Goal: Task Accomplishment & Management: Manage account settings

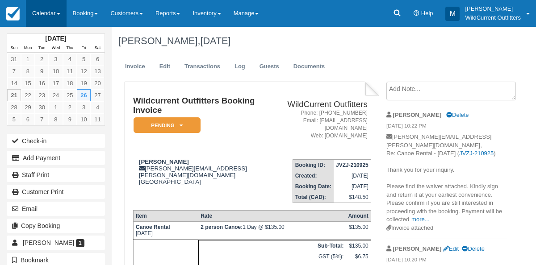
click at [37, 20] on link "Calendar" at bounding box center [46, 13] width 41 height 27
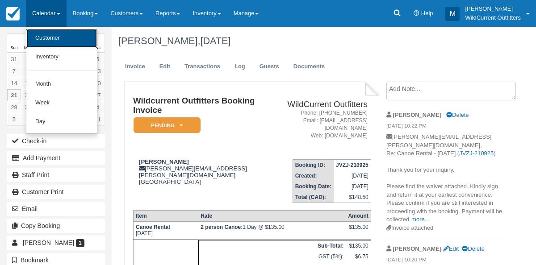
click at [42, 46] on link "Customer" at bounding box center [61, 38] width 71 height 19
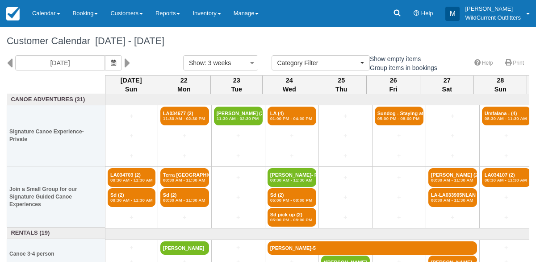
select select
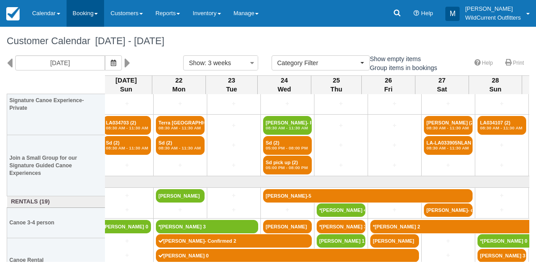
scroll to position [52, 0]
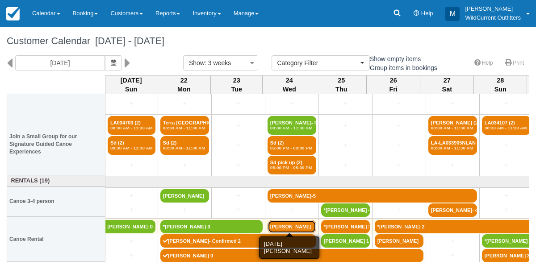
click at [290, 227] on link "[PERSON_NAME]" at bounding box center [292, 226] width 49 height 13
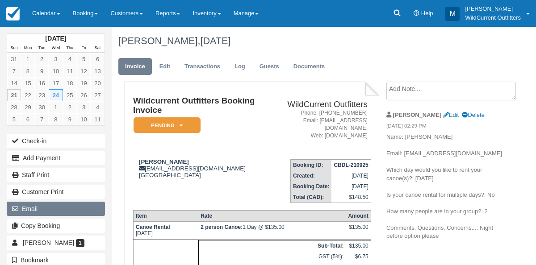
click at [29, 202] on button "Email" at bounding box center [56, 209] width 98 height 14
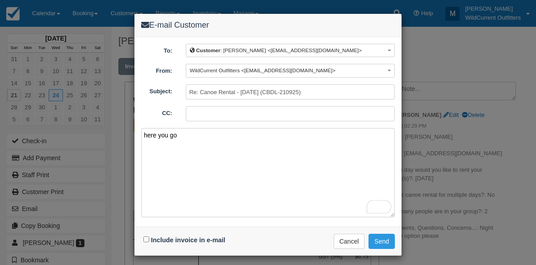
type textarea "here you go"
click at [146, 237] on input "Include invoice in e-mail" at bounding box center [146, 240] width 6 height 6
checkbox input "true"
click at [383, 241] on button "Send" at bounding box center [381, 241] width 26 height 15
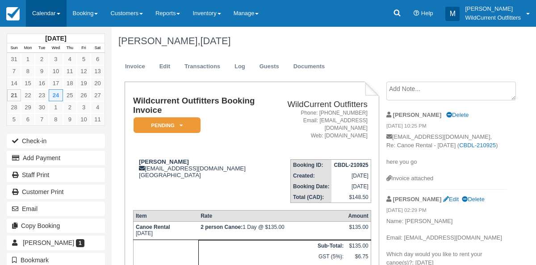
click at [36, 13] on link "Calendar" at bounding box center [46, 13] width 41 height 27
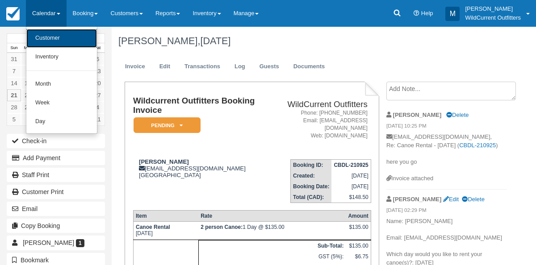
click at [40, 34] on link "Customer" at bounding box center [61, 38] width 71 height 19
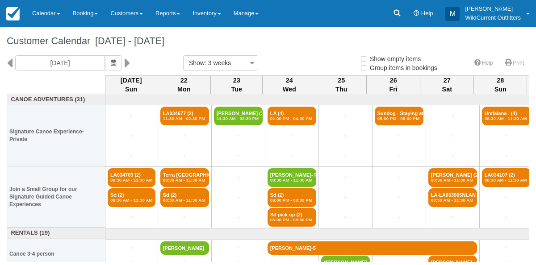
select select
click at [122, 58] on button "button" at bounding box center [113, 62] width 17 height 15
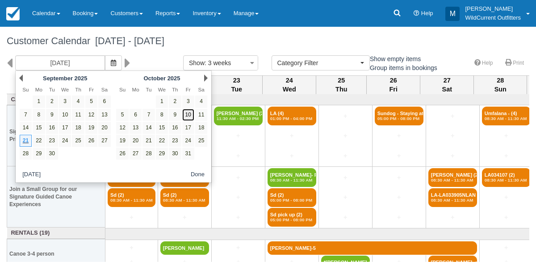
click at [188, 112] on link "10" at bounding box center [188, 115] width 12 height 12
type input "[DATE]"
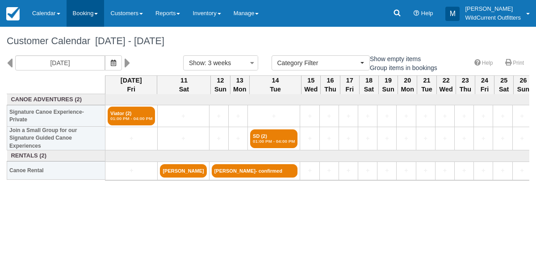
click at [86, 20] on link "Booking" at bounding box center [86, 13] width 38 height 27
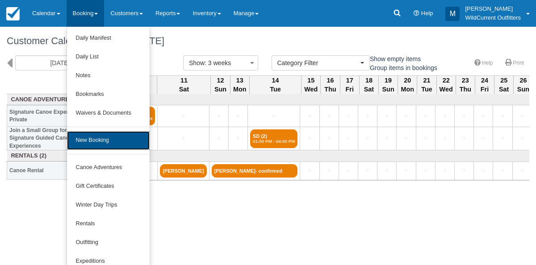
click at [89, 143] on link "New Booking" at bounding box center [108, 140] width 83 height 19
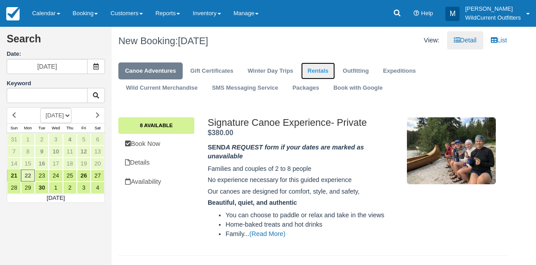
click at [312, 79] on link "Rentals" at bounding box center [318, 71] width 34 height 17
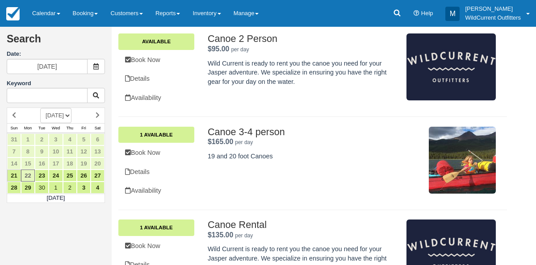
scroll to position [197, 0]
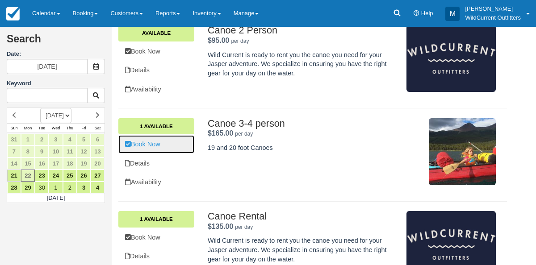
click at [161, 149] on link "Book Now" at bounding box center [156, 144] width 76 height 18
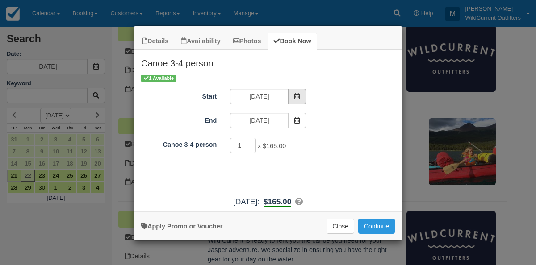
click at [298, 96] on icon "Item Modal" at bounding box center [297, 96] width 6 height 6
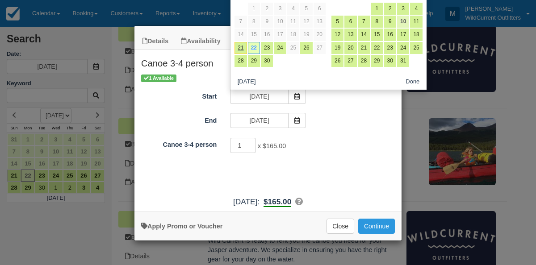
click at [402, 24] on link "10" at bounding box center [403, 22] width 12 height 12
type input "10/10/25"
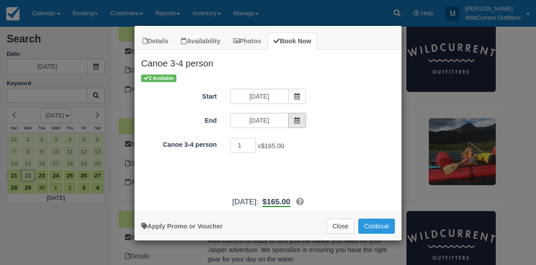
click at [298, 120] on icon "Item Modal" at bounding box center [297, 120] width 6 height 6
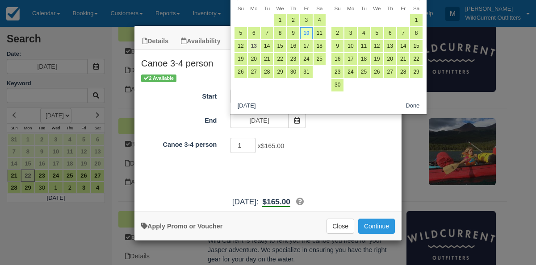
click at [253, 48] on link "13" at bounding box center [254, 46] width 12 height 12
type input "10/13/25"
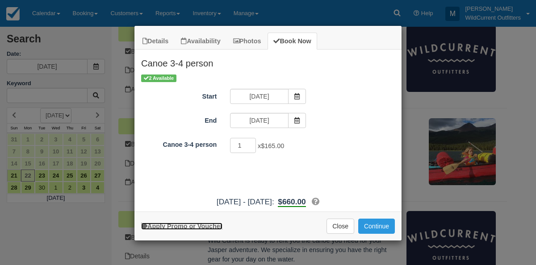
click at [181, 223] on link "Apply Promo or Voucher" at bounding box center [181, 226] width 81 height 7
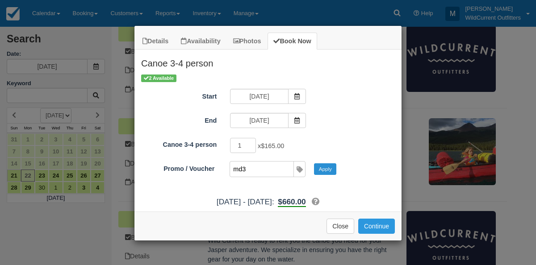
type input "md3"
click at [325, 167] on button "Apply" at bounding box center [325, 169] width 22 height 12
click at [377, 233] on div "Apply Promo or Voucher Close Continue Searching..." at bounding box center [267, 226] width 267 height 29
click at [376, 228] on button "Continue" at bounding box center [376, 226] width 37 height 15
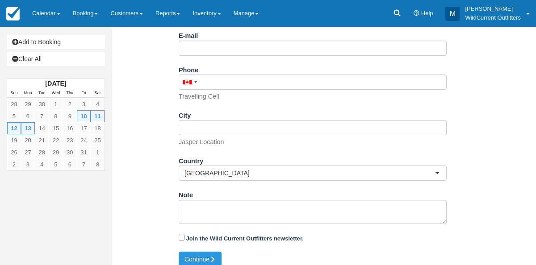
scroll to position [202, 0]
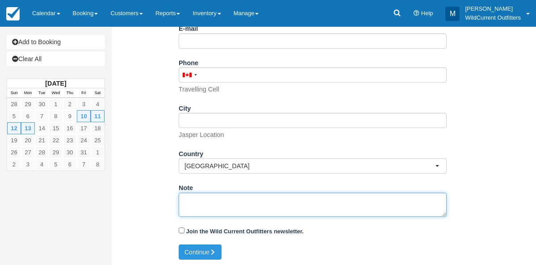
click at [236, 209] on textarea "Note" at bounding box center [313, 205] width 268 height 24
paste textarea "Name: John Sadler Email Address: sadlergang@gmail.com What day do you arrive in…"
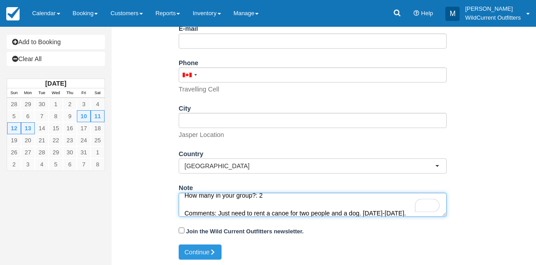
scroll to position [112, 0]
type textarea "Name: John Sadler Email Address: sadlergang@gmail.com What day do you arrive in…"
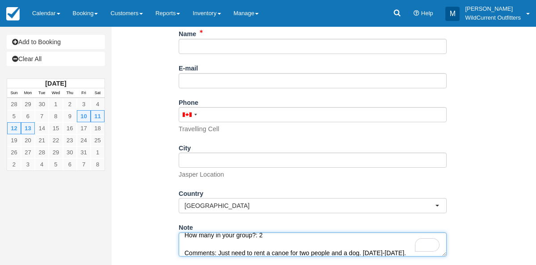
scroll to position [0, 0]
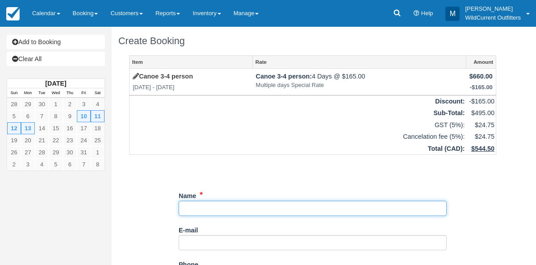
click at [215, 209] on input "Name" at bounding box center [313, 208] width 268 height 15
paste input "John Sadler"
type input "John Sadler"
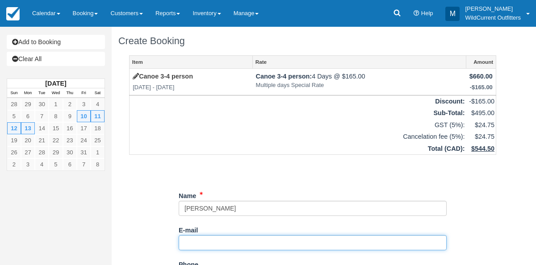
click at [211, 246] on input "E-mail" at bounding box center [313, 242] width 268 height 15
paste input "sadlergang@gmail.com"
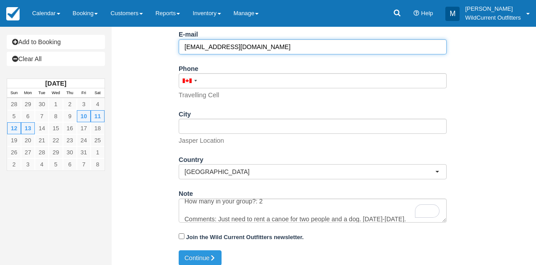
scroll to position [202, 0]
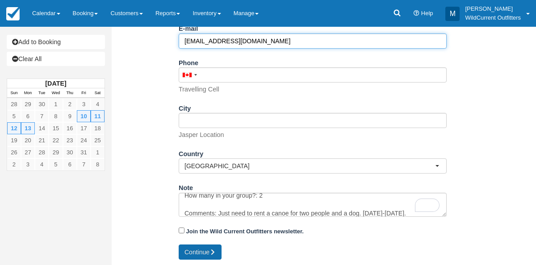
type input "sadlergang@gmail.com"
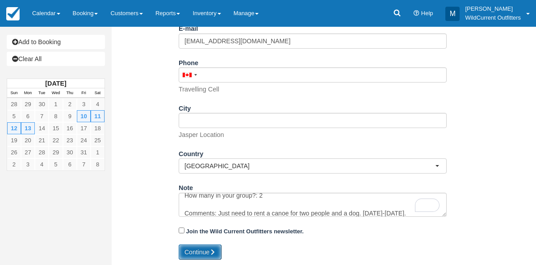
click at [200, 255] on button "Continue" at bounding box center [200, 252] width 43 height 15
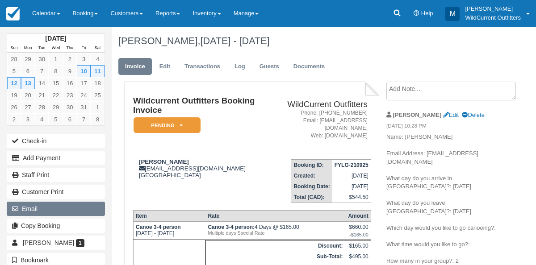
click at [62, 213] on button "Email" at bounding box center [56, 209] width 98 height 14
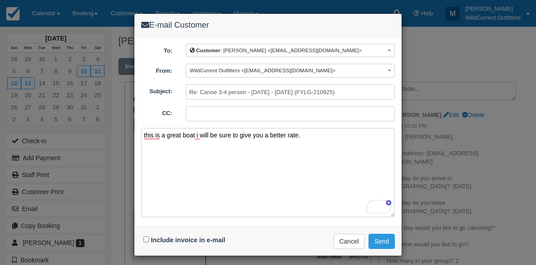
type textarea "this is a great boat i will be sure to give you a better rate."
click at [147, 237] on input "Include invoice in e-mail" at bounding box center [146, 240] width 6 height 6
checkbox input "true"
drag, startPoint x: 307, startPoint y: 138, endPoint x: 140, endPoint y: 134, distance: 166.6
click at [140, 134] on div "To: Customer : John Sadler <sadlergang@gmail.com> Customer : John Sadler <sadle…" at bounding box center [267, 132] width 267 height 190
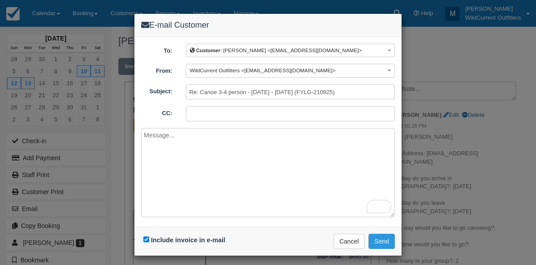
paste textarea "Hi John, Thank you for your interest in Wild Current Outfitters. We can offer y…"
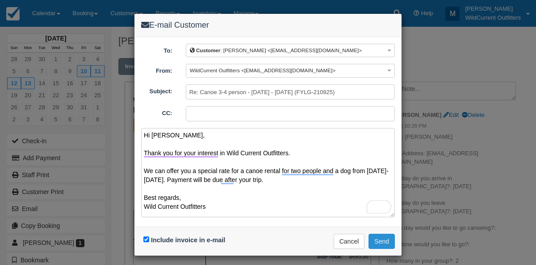
type textarea "Hi John, Thank you for your interest in Wild Current Outfitters. We can offer y…"
click at [384, 238] on button "Send" at bounding box center [381, 241] width 26 height 15
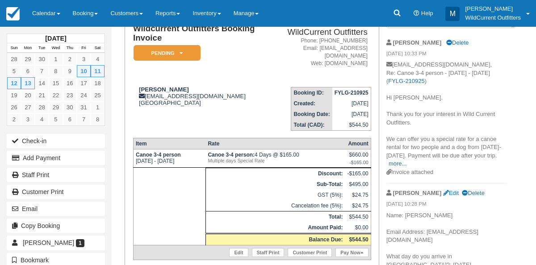
scroll to position [76, 0]
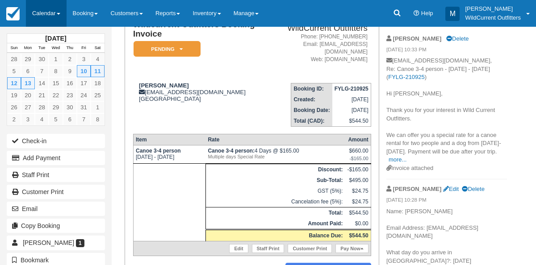
click at [53, 12] on link "Calendar" at bounding box center [46, 13] width 41 height 27
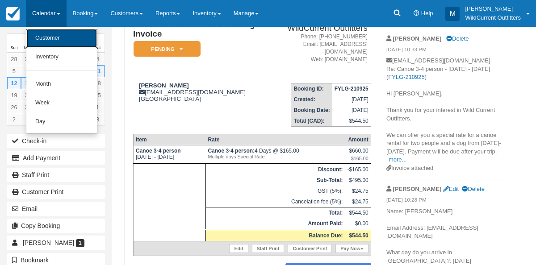
click at [49, 37] on link "Customer" at bounding box center [61, 38] width 71 height 19
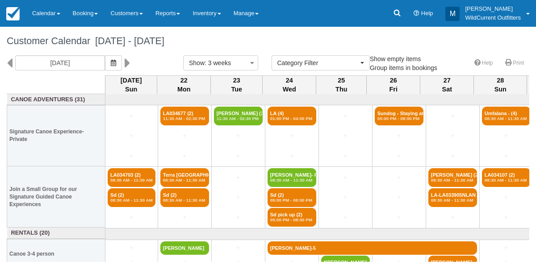
select select
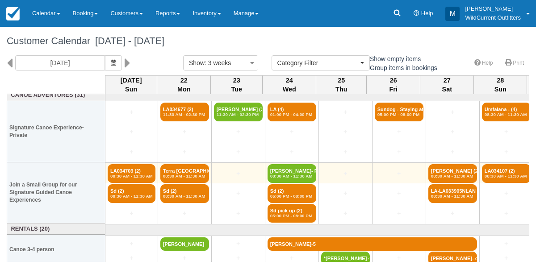
scroll to position [52, 0]
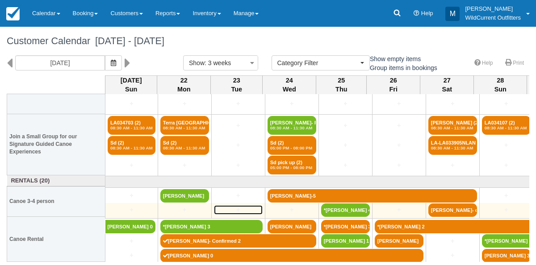
click at [236, 207] on link "+" at bounding box center [238, 209] width 49 height 9
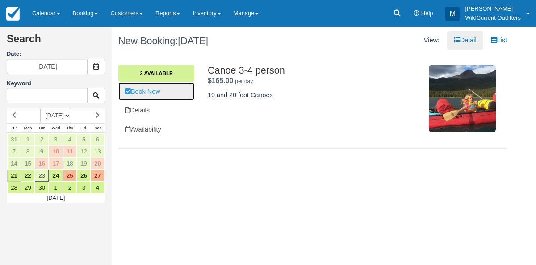
click at [140, 93] on link "Book Now" at bounding box center [156, 92] width 76 height 18
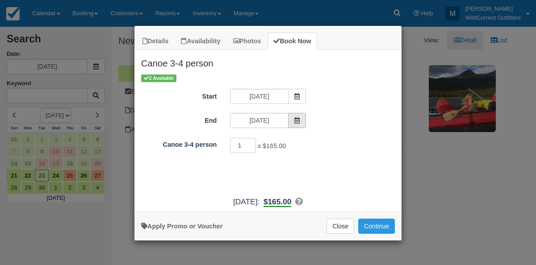
click at [303, 118] on span "Item Modal" at bounding box center [297, 120] width 18 height 15
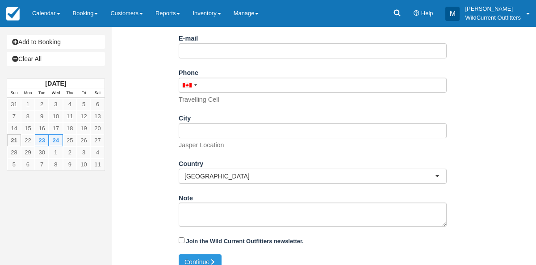
scroll to position [180, 0]
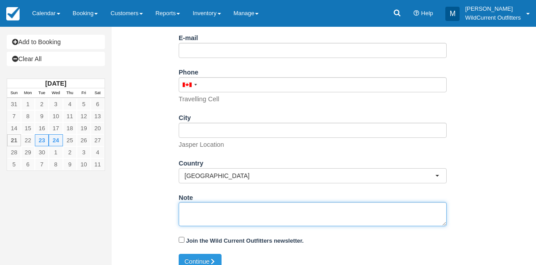
click at [215, 205] on textarea "Note" at bounding box center [313, 214] width 268 height 24
paste textarea "Name: [PERSON_NAME] Email: [EMAIL_ADDRESS][DOMAIN_NAME] Which day would you lik…"
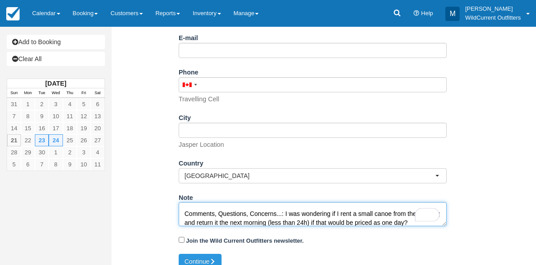
scroll to position [85, 0]
type textarea "Name: [PERSON_NAME] Email: [EMAIL_ADDRESS][DOMAIN_NAME] Which day would you lik…"
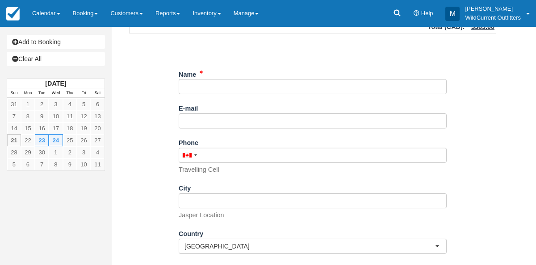
scroll to position [109, 0]
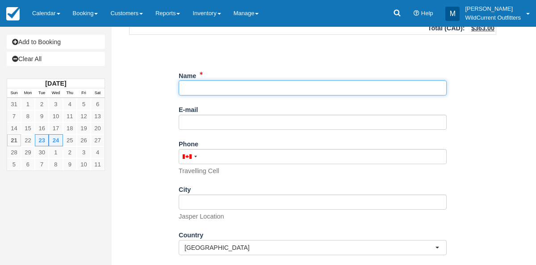
click at [229, 85] on input "Name" at bounding box center [313, 87] width 268 height 15
paste input "[PERSON_NAME]"
type input "[PERSON_NAME]"
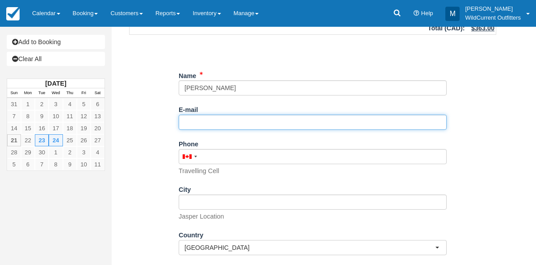
click at [215, 127] on input "E-mail" at bounding box center [313, 122] width 268 height 15
paste input "[EMAIL_ADDRESS][DOMAIN_NAME]"
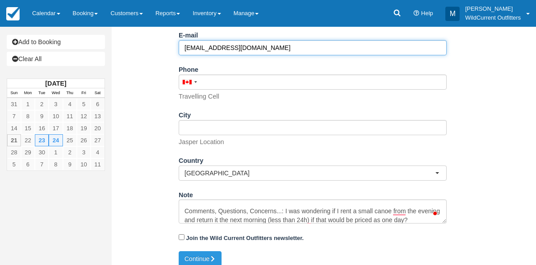
scroll to position [190, 0]
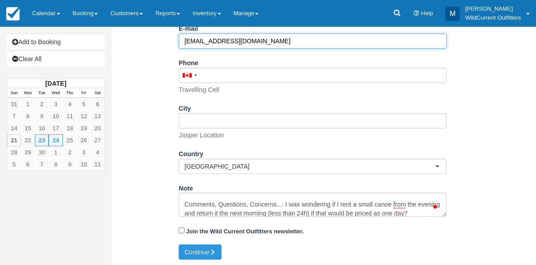
type input "[EMAIL_ADDRESS][DOMAIN_NAME]"
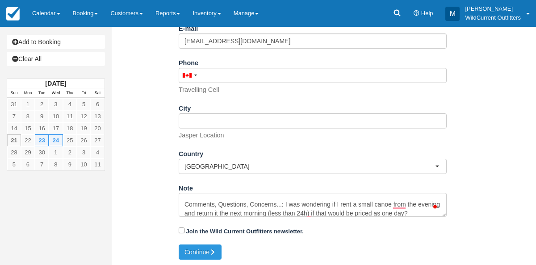
click at [203, 243] on div "Join the Wild Current Outfitters newsletter." at bounding box center [313, 234] width 268 height 21
click at [203, 246] on button "Continue" at bounding box center [200, 252] width 43 height 15
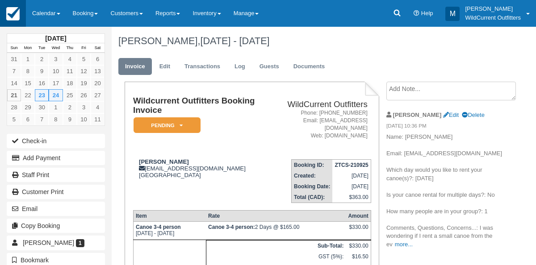
click at [2, 13] on link at bounding box center [13, 13] width 26 height 27
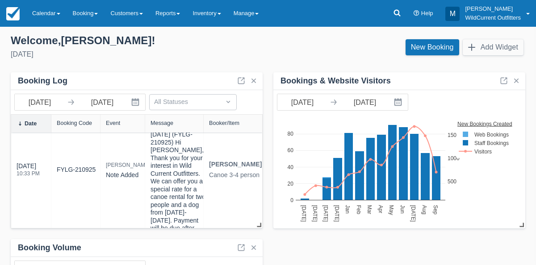
scroll to position [66, 0]
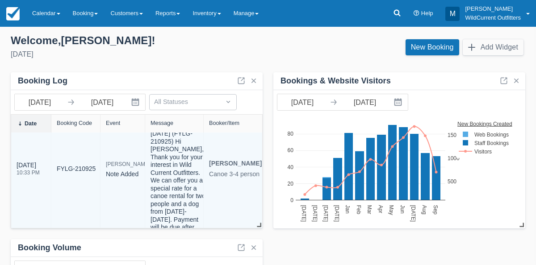
click at [79, 147] on div "FYLG-210925" at bounding box center [76, 169] width 38 height 141
click at [80, 164] on link "FYLG-210925" at bounding box center [76, 168] width 39 height 9
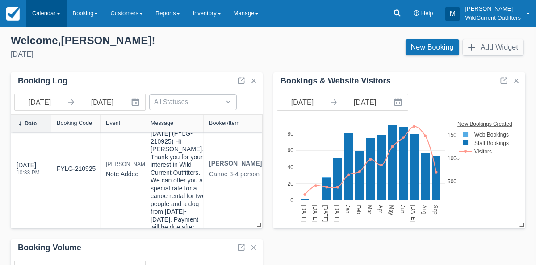
click at [47, 11] on link "Calendar" at bounding box center [46, 13] width 41 height 27
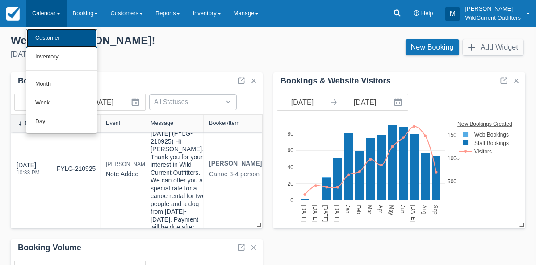
click at [45, 34] on link "Customer" at bounding box center [61, 38] width 71 height 19
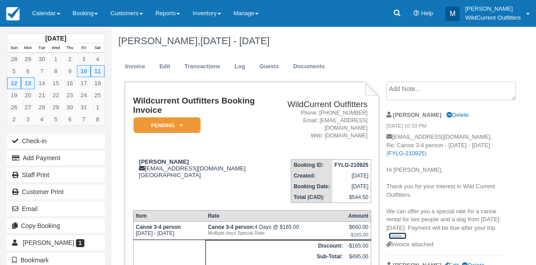
click at [403, 237] on link "more..." at bounding box center [398, 236] width 18 height 7
drag, startPoint x: 413, startPoint y: 196, endPoint x: 388, endPoint y: 188, distance: 26.7
click at [388, 188] on p "[EMAIL_ADDRESS][DOMAIN_NAME], Re: Canoe 3-4 person - [DATE] - [DATE] ( FYLG-210…" at bounding box center [446, 203] width 121 height 141
copy p "Thank you for your interest in Wild Current Outfitters."
click at [6, 8] on img at bounding box center [12, 13] width 13 height 13
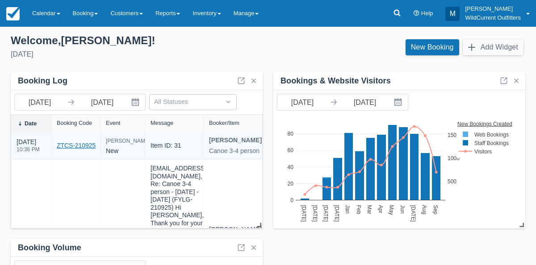
click at [68, 149] on link "ZTCS-210925" at bounding box center [76, 145] width 39 height 9
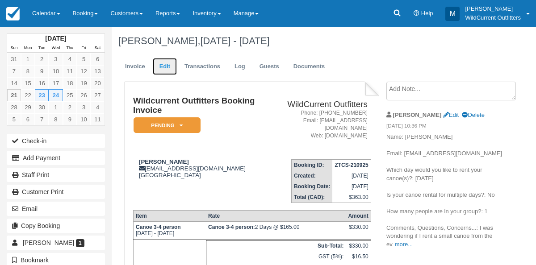
click at [170, 65] on link "Edit" at bounding box center [165, 66] width 24 height 17
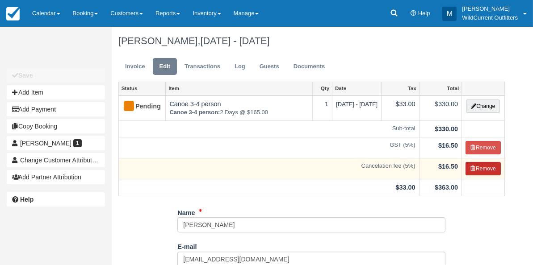
click at [477, 169] on button "Remove" at bounding box center [482, 168] width 35 height 13
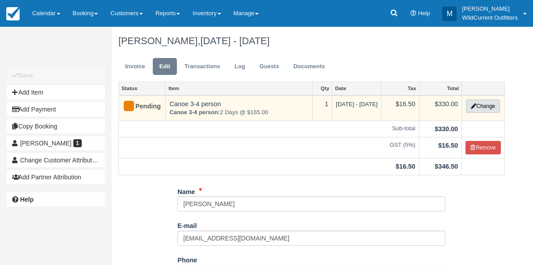
click at [472, 108] on button "Change" at bounding box center [483, 106] width 34 height 13
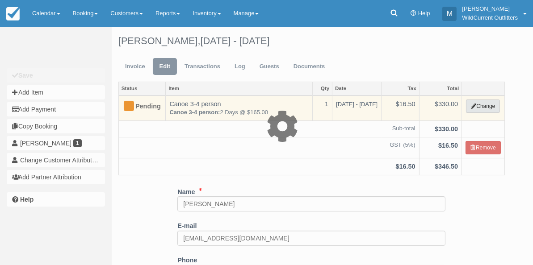
select select "7"
type input "330.00"
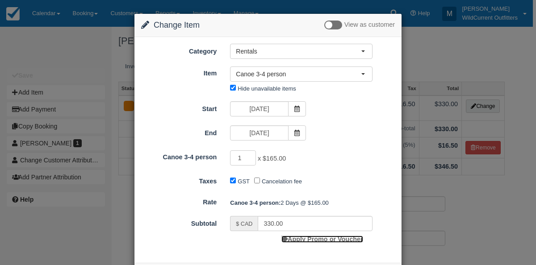
click at [342, 238] on link "Apply Promo or Voucher" at bounding box center [321, 239] width 81 height 7
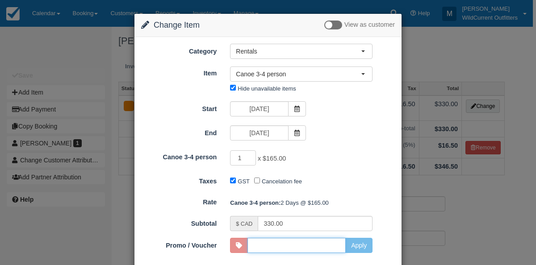
scroll to position [4, 0]
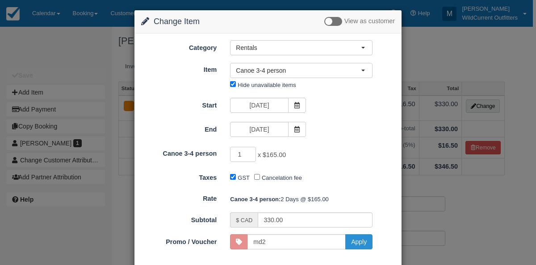
click at [361, 241] on button "Apply" at bounding box center [358, 241] width 27 height 15
type input "MD2"
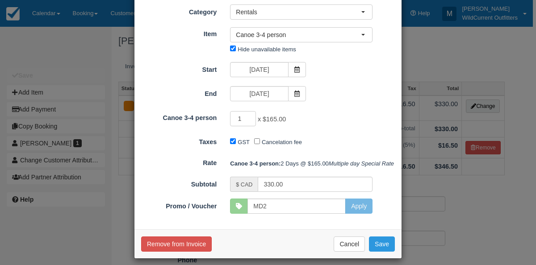
scroll to position [60, 0]
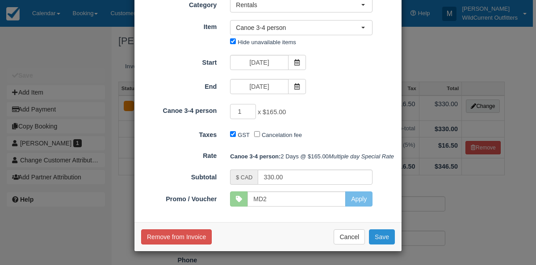
click at [379, 235] on button "Save" at bounding box center [382, 237] width 26 height 15
checkbox input "false"
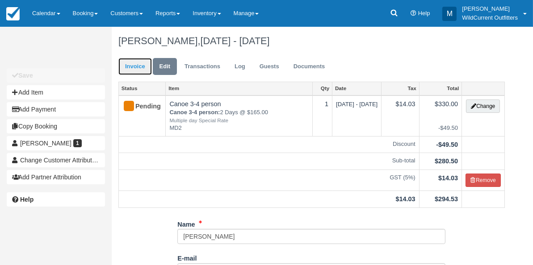
click at [135, 71] on link "Invoice" at bounding box center [134, 66] width 33 height 17
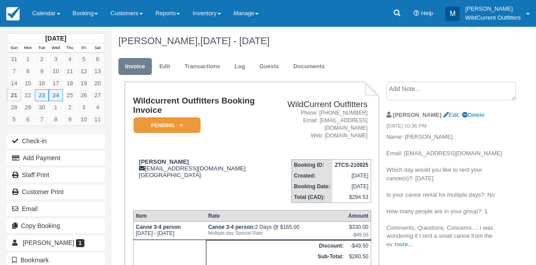
click at [46, 201] on div "Email" at bounding box center [56, 209] width 112 height 17
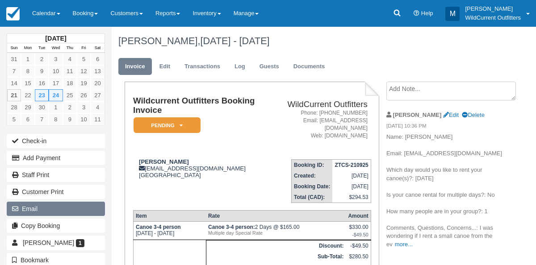
click at [46, 204] on button "Email" at bounding box center [56, 209] width 98 height 14
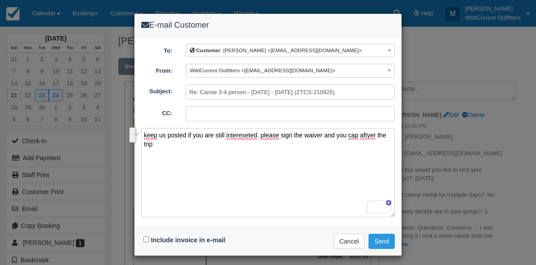
drag, startPoint x: 156, startPoint y: 146, endPoint x: 134, endPoint y: 135, distance: 24.8
click at [134, 135] on div "E-mail Customer To: Customer : Victor Batlle <victorbg95@hotmail.com> Customer …" at bounding box center [268, 132] width 536 height 265
type textarea "keep us posted if you are still intereseted. please sign the waiver and you cap…"
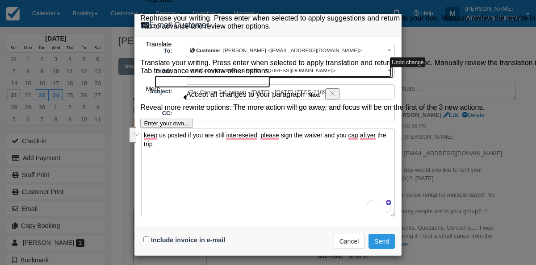
click at [190, 163] on textarea "keep us posted if you are still intereseted. please sign the waiver and you cap…" at bounding box center [268, 172] width 254 height 89
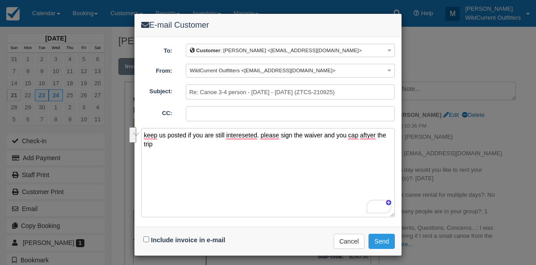
drag, startPoint x: 163, startPoint y: 145, endPoint x: 140, endPoint y: 129, distance: 28.2
click at [140, 129] on div "To: Customer : Victor Batlle <victorbg95@hotmail.com> Customer : Victor Batlle …" at bounding box center [267, 132] width 267 height 190
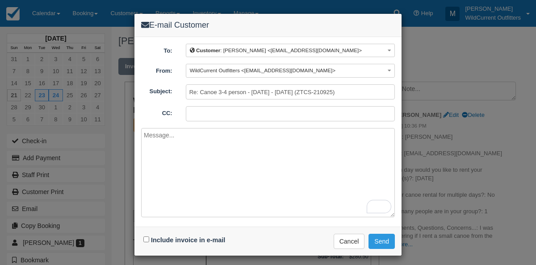
paste textarea "Hi Victor, Please let us know if you are still interested in renting a canoe."
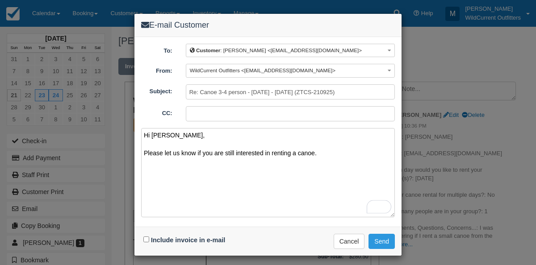
type textarea "Hi Victor, Please let us know if you are still interested in renting a canoe."
click at [146, 239] on input "Include invoice in e-mail" at bounding box center [146, 240] width 6 height 6
checkbox input "true"
click at [385, 238] on button "Send" at bounding box center [381, 241] width 26 height 15
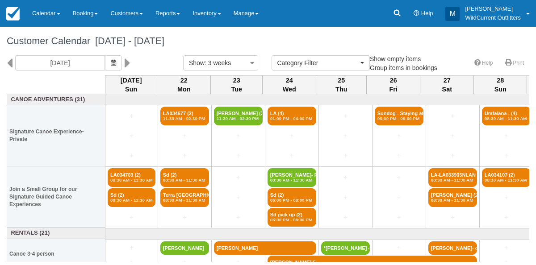
select select
click at [116, 62] on icon "button" at bounding box center [113, 63] width 5 height 6
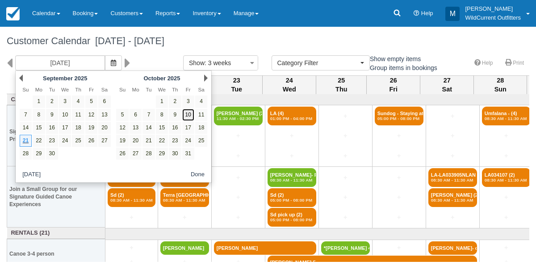
click at [190, 113] on link "10" at bounding box center [188, 115] width 12 height 12
type input "[DATE]"
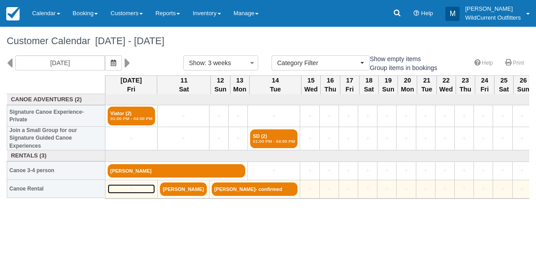
click at [129, 184] on link "+" at bounding box center [131, 188] width 47 height 9
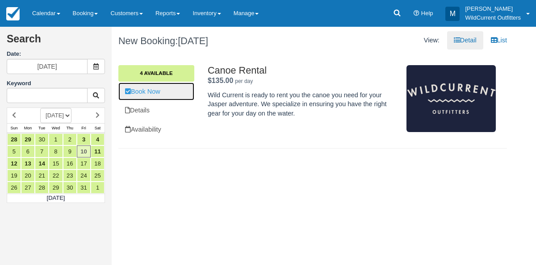
click at [157, 91] on link "Book Now" at bounding box center [156, 92] width 76 height 18
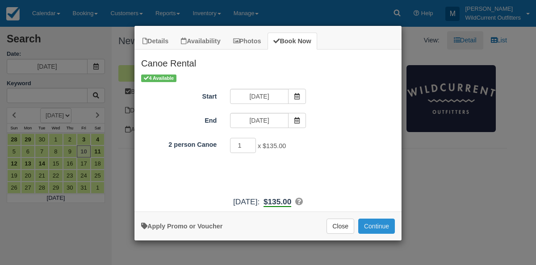
click at [372, 224] on button "Continue" at bounding box center [376, 226] width 37 height 15
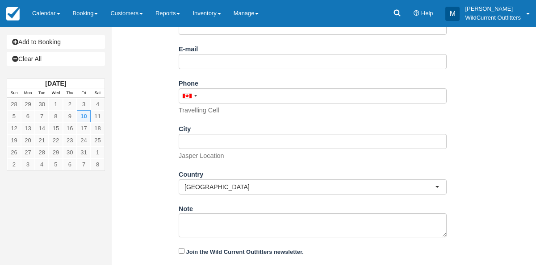
scroll to position [190, 0]
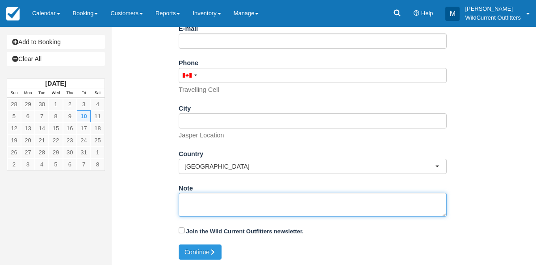
click at [230, 201] on textarea "Note" at bounding box center [313, 205] width 268 height 24
paste textarea "Name: [PERSON_NAME] Email: [EMAIL_ADDRESS][DOMAIN_NAME] Which day would you lik…"
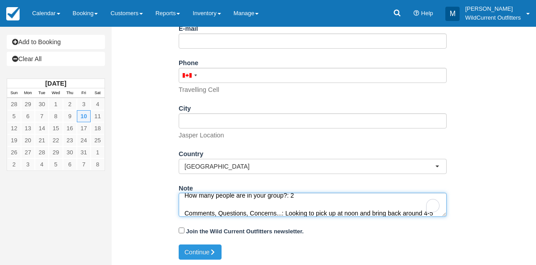
scroll to position [76, 0]
type textarea "Name: [PERSON_NAME] Email: [EMAIL_ADDRESS][DOMAIN_NAME] Which day would you lik…"
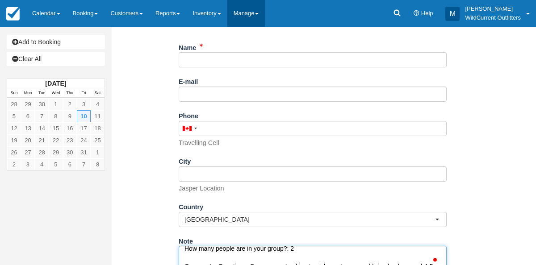
scroll to position [136, 0]
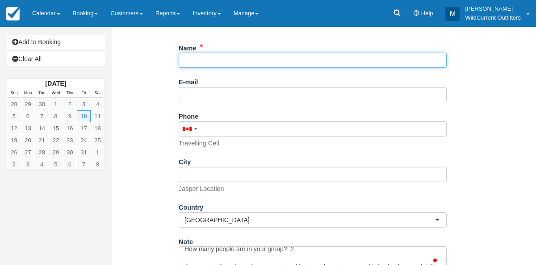
click at [236, 57] on input "Name" at bounding box center [313, 60] width 268 height 15
paste input "[PERSON_NAME]"
type input "[PERSON_NAME]"
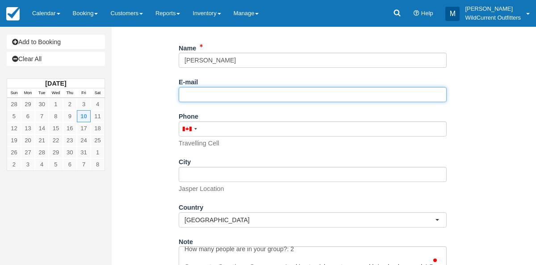
click at [218, 100] on input "E-mail" at bounding box center [313, 94] width 268 height 15
paste input "[EMAIL_ADDRESS][DOMAIN_NAME]"
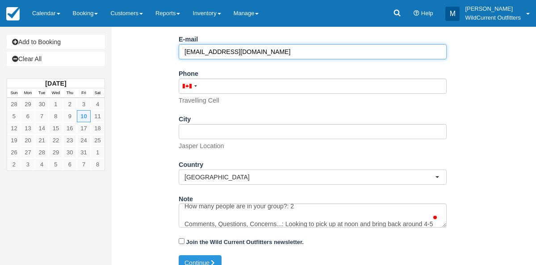
scroll to position [190, 0]
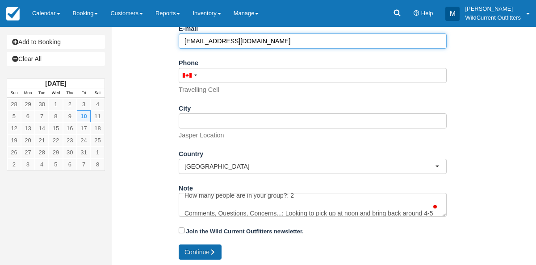
type input "[EMAIL_ADDRESS][DOMAIN_NAME]"
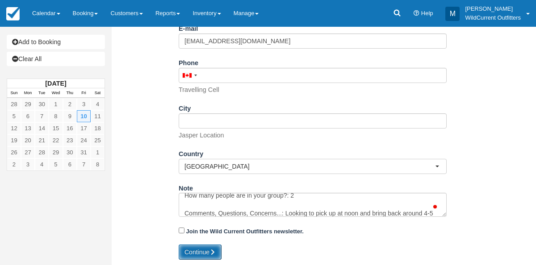
click at [199, 252] on button "Continue" at bounding box center [200, 252] width 43 height 15
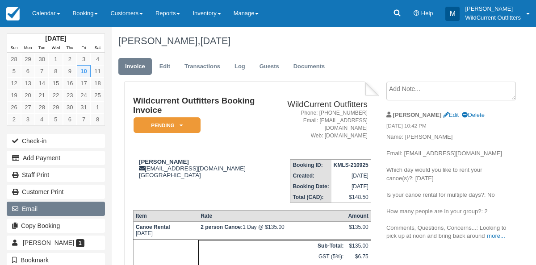
click at [48, 209] on button "Email" at bounding box center [56, 209] width 98 height 14
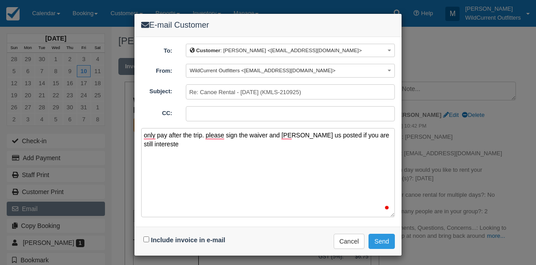
type textarea "only pay after the trip. please sign the waiver and kee us posted if you are st…"
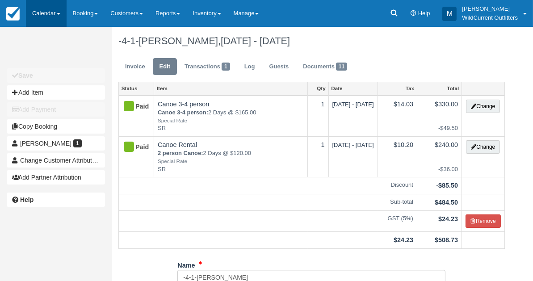
click at [41, 11] on link "Calendar" at bounding box center [46, 13] width 41 height 27
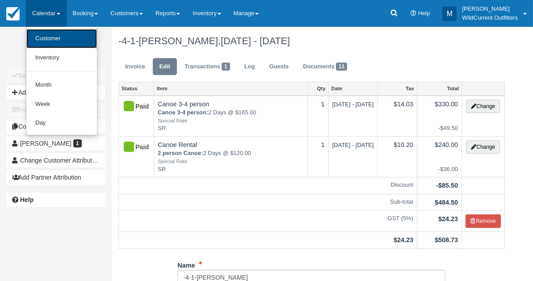
click at [45, 32] on link "Customer" at bounding box center [61, 38] width 71 height 19
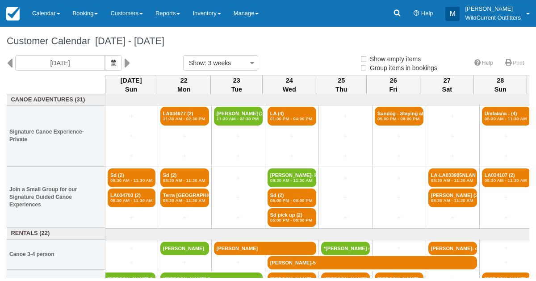
select select
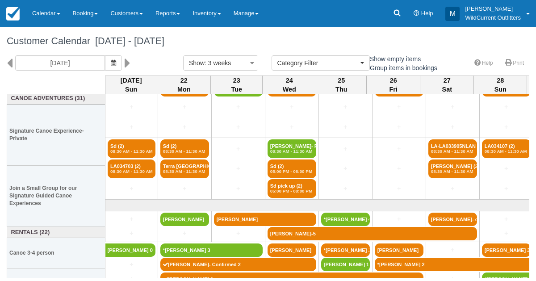
scroll to position [37, 0]
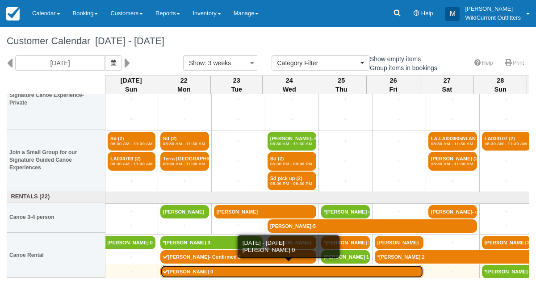
click at [213, 267] on link "[PERSON_NAME] 0" at bounding box center [291, 271] width 263 height 13
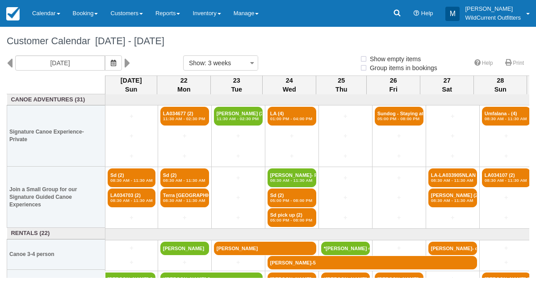
select select
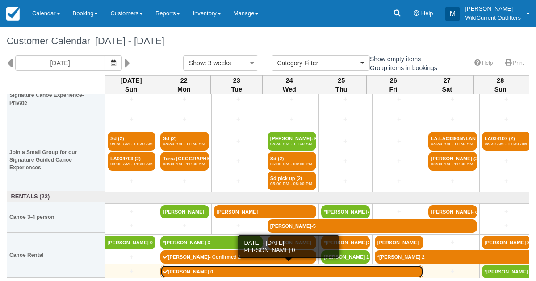
click at [201, 269] on link "[PERSON_NAME] 0" at bounding box center [291, 271] width 263 height 13
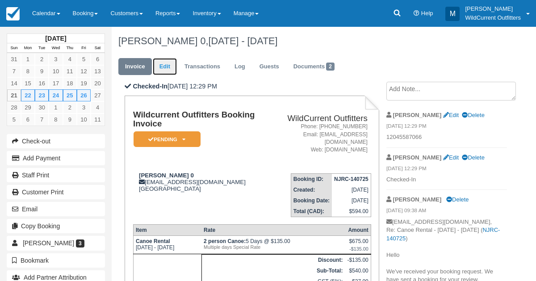
click at [169, 70] on link "Edit" at bounding box center [165, 66] width 24 height 17
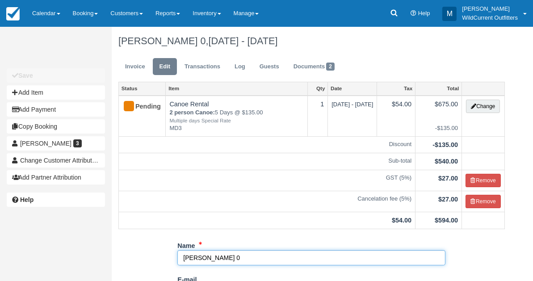
click at [237, 256] on input "[PERSON_NAME] 0" at bounding box center [311, 257] width 268 height 15
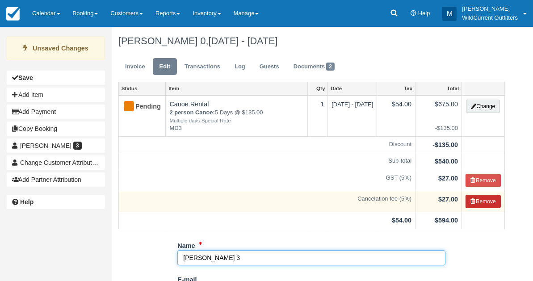
type input "Jeremy Browne 3"
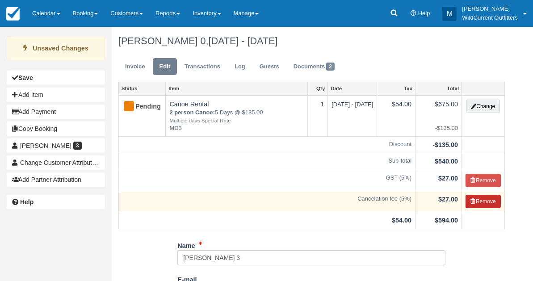
click at [483, 197] on button "Remove" at bounding box center [482, 201] width 35 height 13
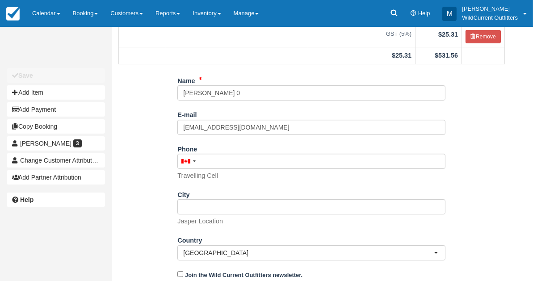
scroll to position [171, 0]
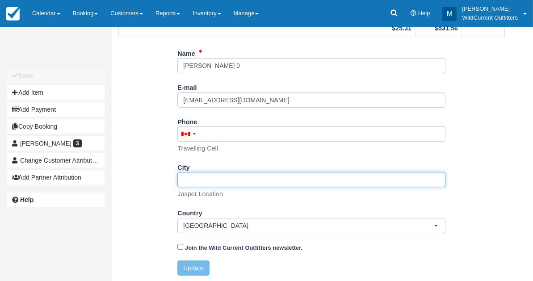
click at [217, 180] on input "City" at bounding box center [311, 179] width 268 height 15
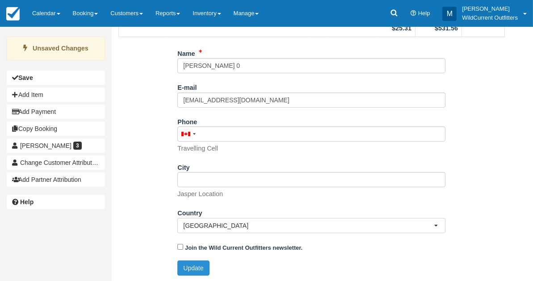
click at [188, 263] on button "Update" at bounding box center [193, 267] width 32 height 15
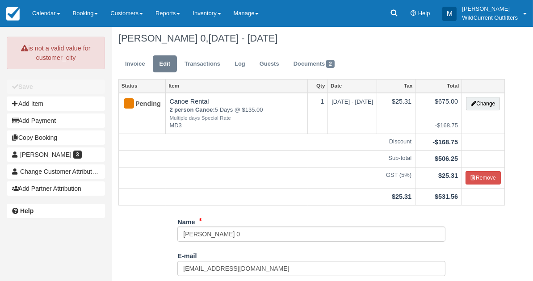
scroll to position [0, 0]
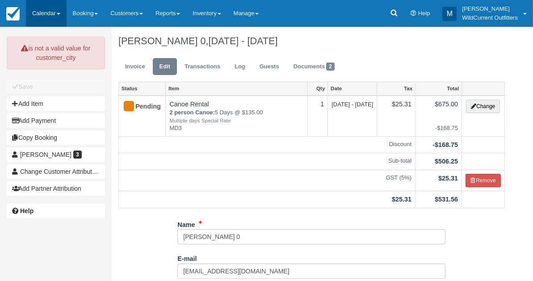
click at [30, 10] on link "Calendar" at bounding box center [46, 13] width 41 height 27
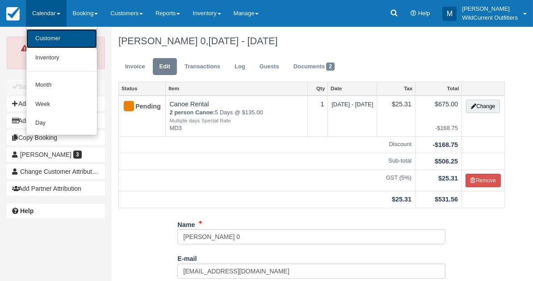
click at [42, 36] on link "Customer" at bounding box center [61, 38] width 71 height 19
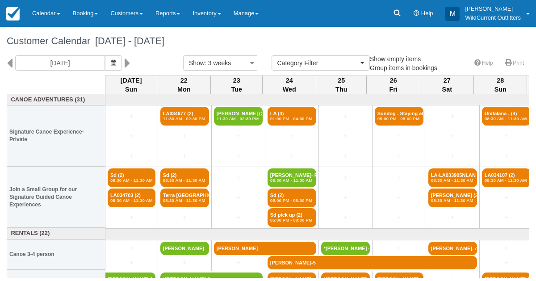
select select
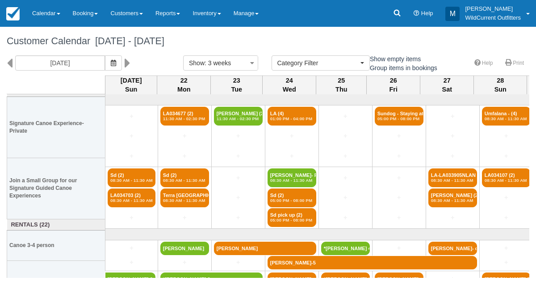
scroll to position [37, 0]
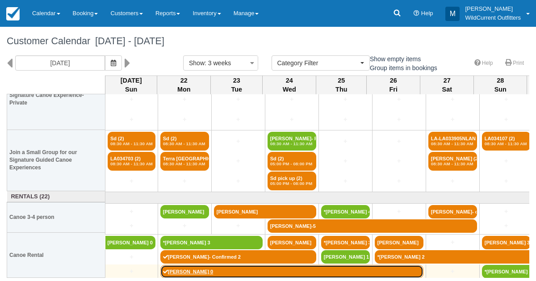
click at [193, 269] on link "[PERSON_NAME] 0" at bounding box center [291, 271] width 263 height 13
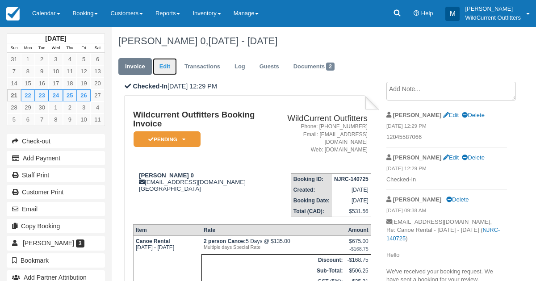
click at [165, 71] on link "Edit" at bounding box center [165, 66] width 24 height 17
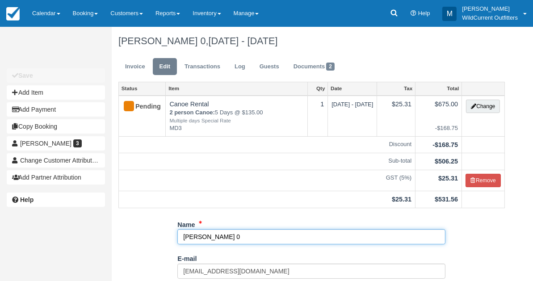
click at [234, 236] on input "[PERSON_NAME] 0" at bounding box center [311, 236] width 268 height 15
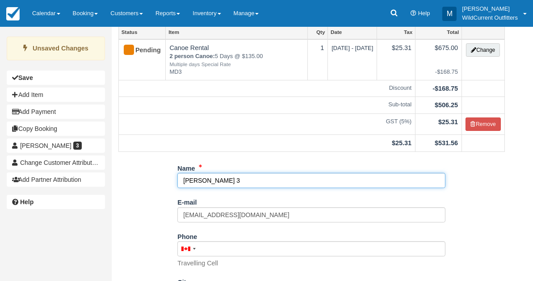
scroll to position [171, 0]
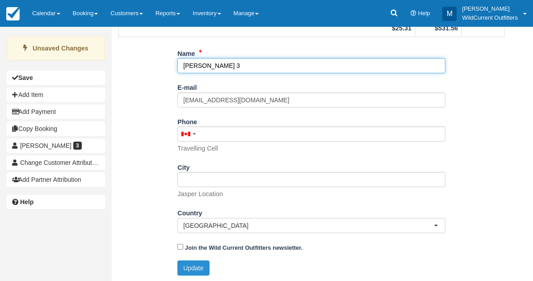
type input "[PERSON_NAME] 3"
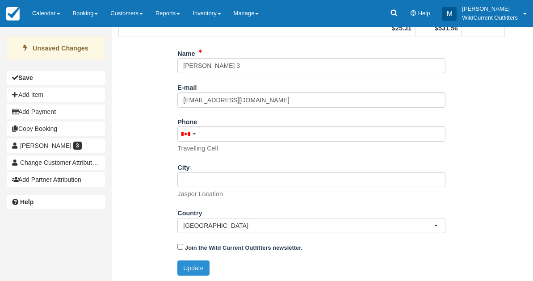
click at [198, 268] on button "Update" at bounding box center [193, 267] width 32 height 15
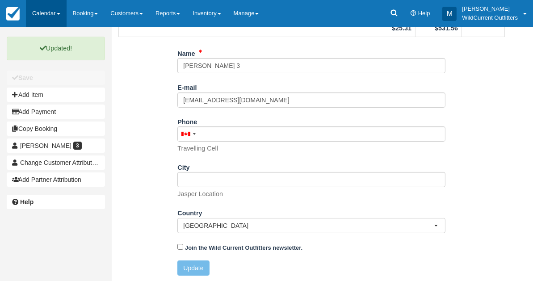
click at [43, 8] on link "Calendar" at bounding box center [46, 13] width 41 height 27
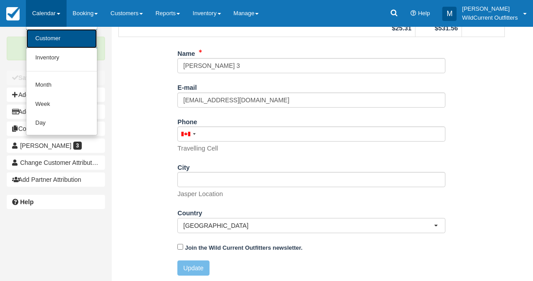
click at [47, 36] on link "Customer" at bounding box center [61, 38] width 71 height 19
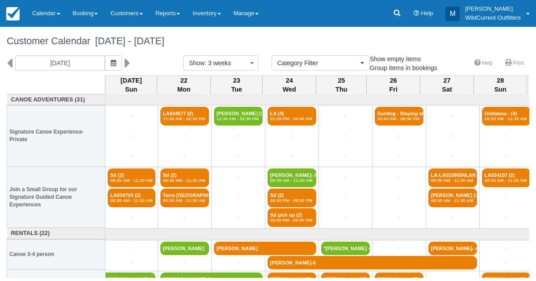
select select
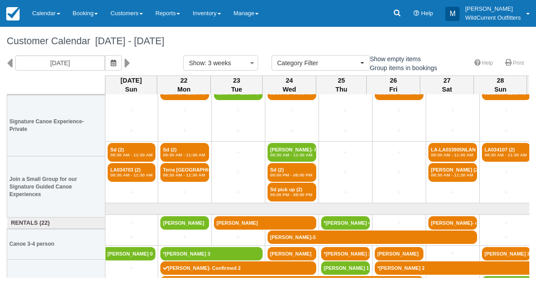
scroll to position [37, 0]
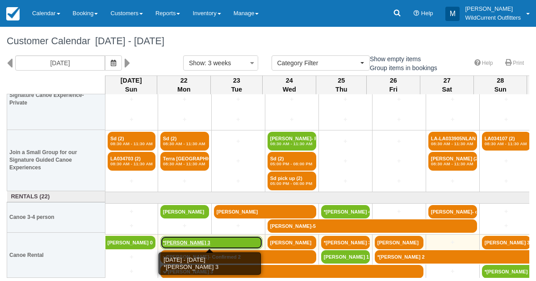
click at [193, 238] on link "*[PERSON_NAME] 3" at bounding box center [211, 242] width 102 height 13
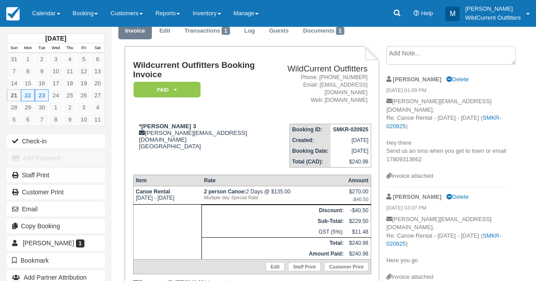
scroll to position [33, 0]
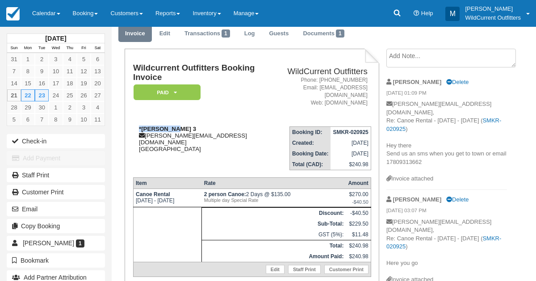
drag, startPoint x: 172, startPoint y: 121, endPoint x: 140, endPoint y: 122, distance: 32.2
click at [140, 125] on strong "*[PERSON_NAME] 3" at bounding box center [167, 128] width 57 height 7
copy strong "*Kyle Straw"
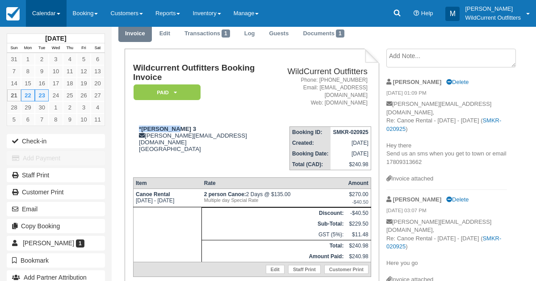
click at [49, 12] on link "Calendar" at bounding box center [46, 13] width 41 height 27
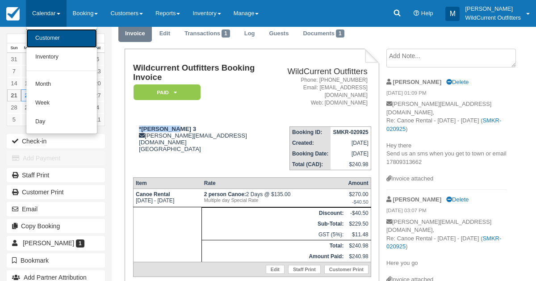
click at [47, 36] on link "Customer" at bounding box center [61, 38] width 71 height 19
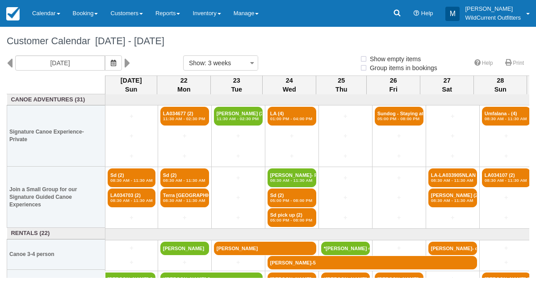
select select
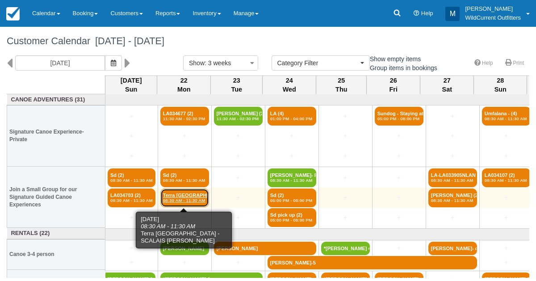
click at [186, 194] on link "Terra [GEOGRAPHIC_DATA] - SCALA 08:30 AM - 11:30 AM" at bounding box center [184, 197] width 49 height 19
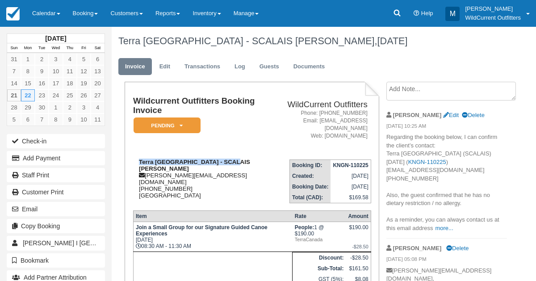
drag, startPoint x: 234, startPoint y: 152, endPoint x: 137, endPoint y: 155, distance: 97.9
click at [137, 159] on div "Terra Canada - SCALAIS Michael louise@terra-canada.com 1 (778) 381-5413 Canada" at bounding box center [202, 179] width 138 height 40
copy strong "Terra Canada - SCALAIS Michael"
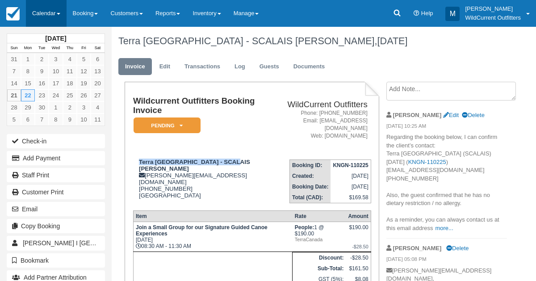
click at [41, 9] on link "Calendar" at bounding box center [46, 13] width 41 height 27
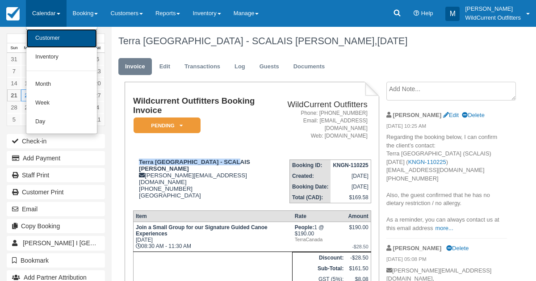
click at [38, 33] on link "Customer" at bounding box center [61, 38] width 71 height 19
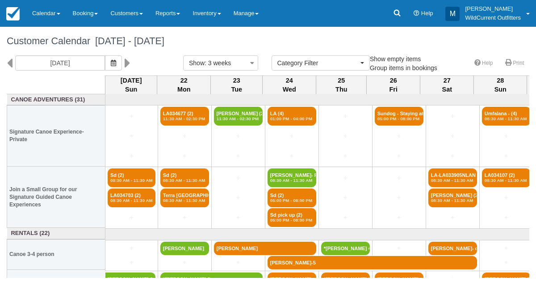
select select
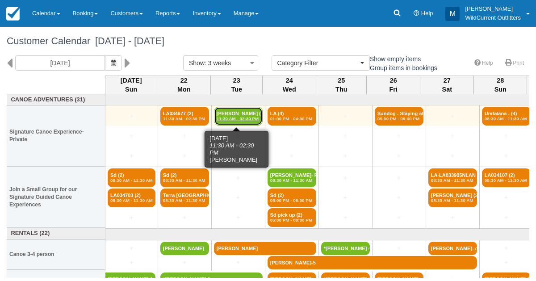
click at [234, 112] on link "Jane Hobbs (3) 11:30 AM - 02:30 PM" at bounding box center [238, 116] width 49 height 19
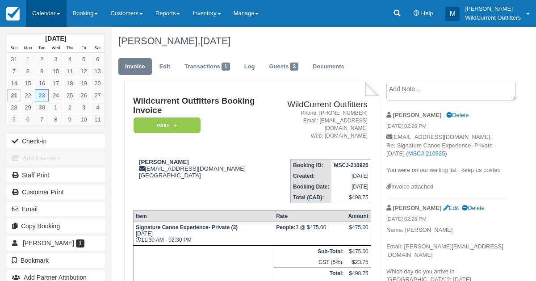
click at [46, 12] on link "Calendar" at bounding box center [46, 13] width 41 height 27
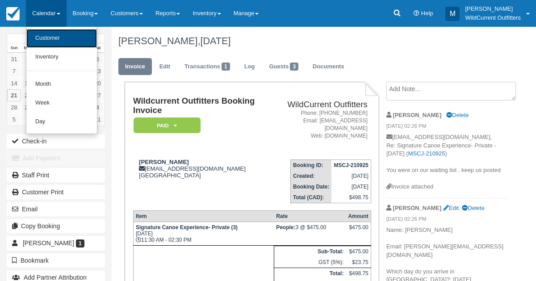
click at [50, 33] on link "Customer" at bounding box center [61, 38] width 71 height 19
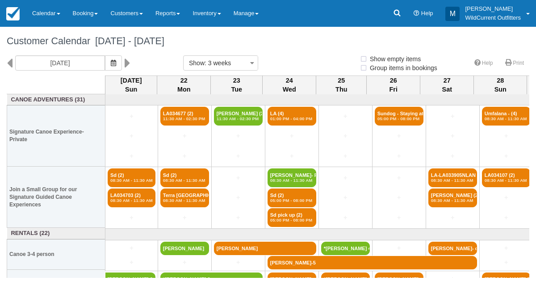
select select
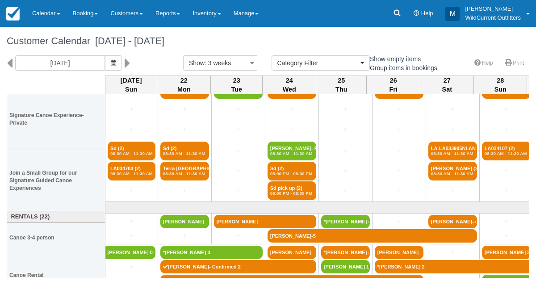
scroll to position [37, 0]
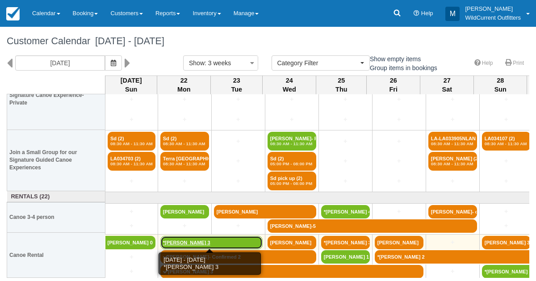
click at [174, 240] on link "*[PERSON_NAME] 3" at bounding box center [211, 242] width 102 height 13
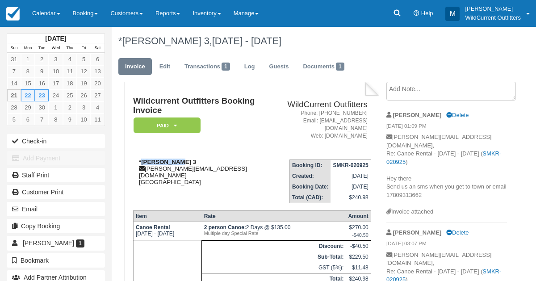
drag, startPoint x: 173, startPoint y: 154, endPoint x: 140, endPoint y: 158, distance: 32.8
click at [140, 159] on div "*[PERSON_NAME] 3 [PERSON_NAME][EMAIL_ADDRESS][DOMAIN_NAME] [GEOGRAPHIC_DATA]" at bounding box center [201, 172] width 137 height 27
copy strong "[PERSON_NAME]"
